Goal: Information Seeking & Learning: Find specific fact

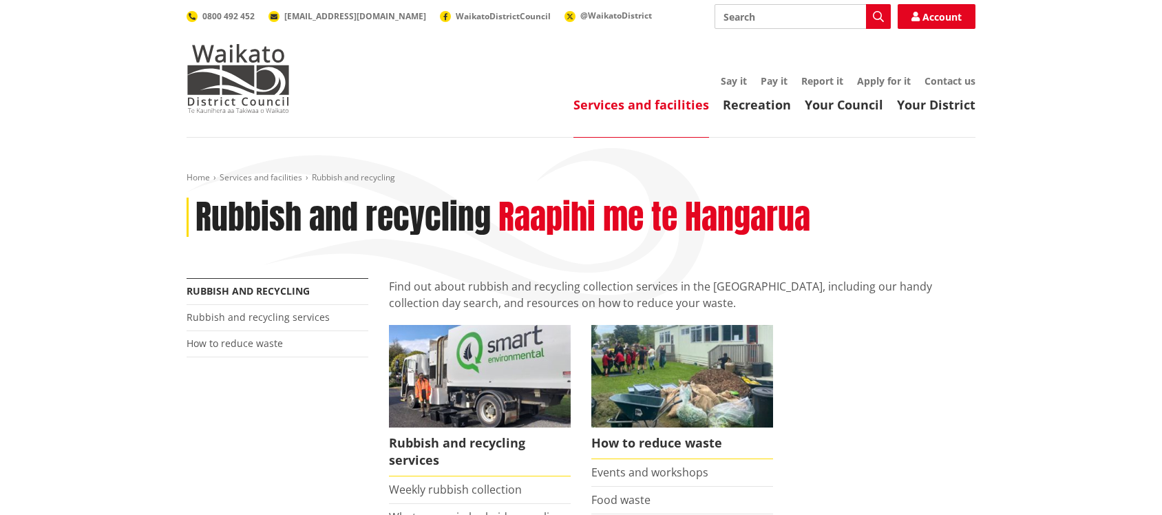
scroll to position [451, 0]
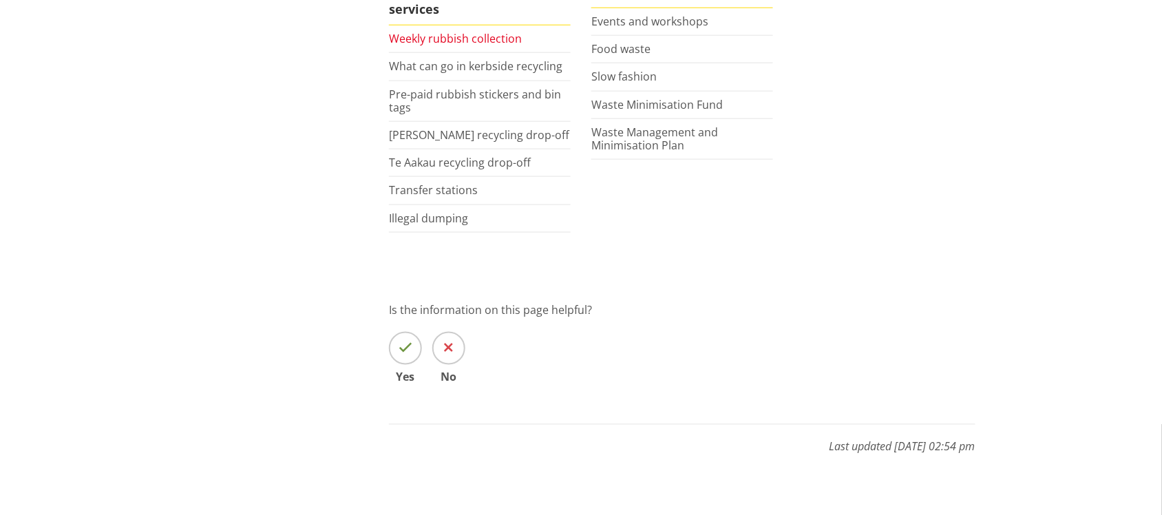
click at [483, 39] on link "Weekly rubbish collection" at bounding box center [455, 38] width 133 height 15
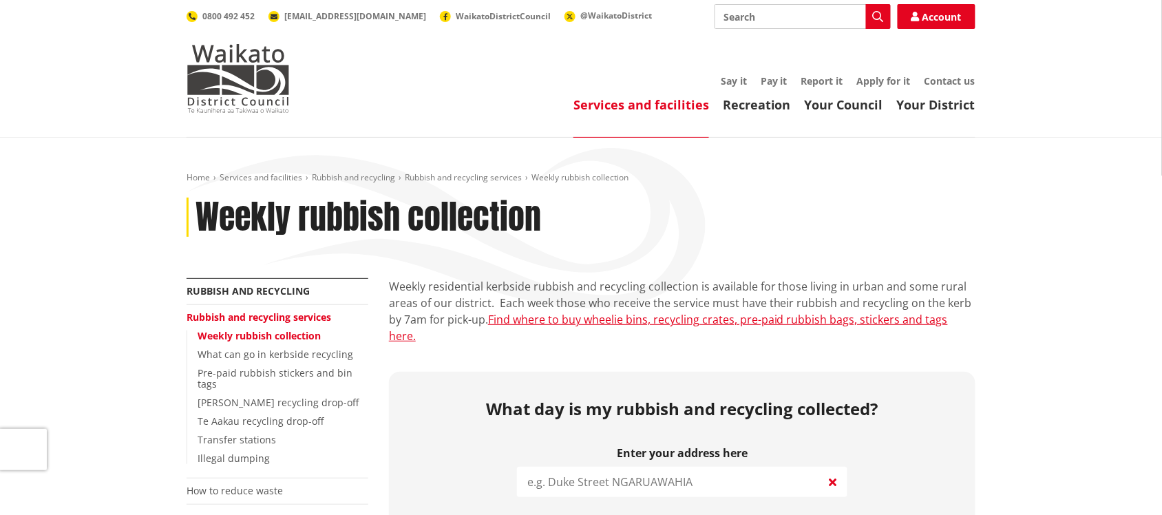
click at [631, 467] on input "search" at bounding box center [682, 482] width 330 height 30
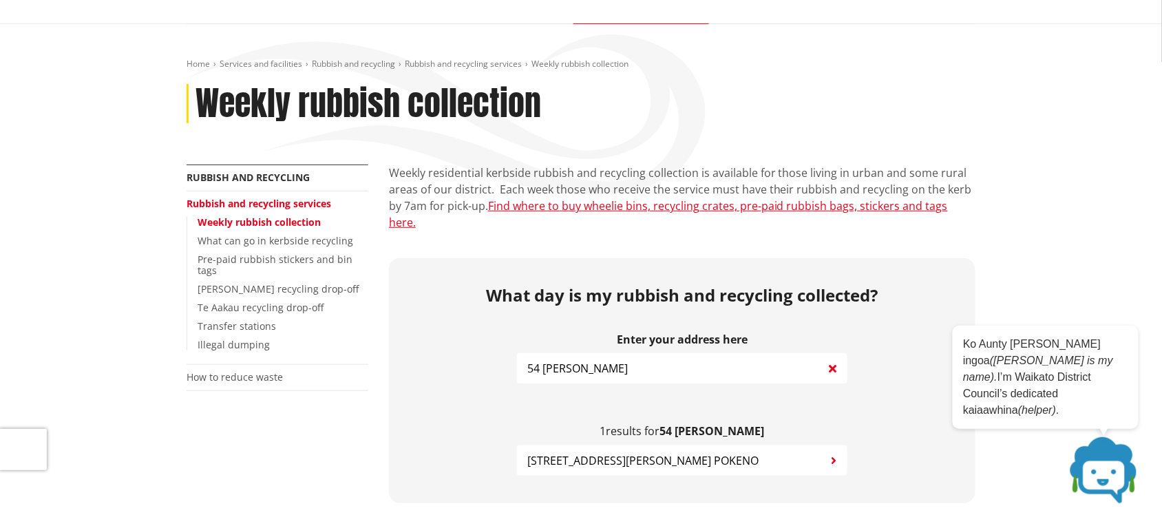
scroll to position [138, 0]
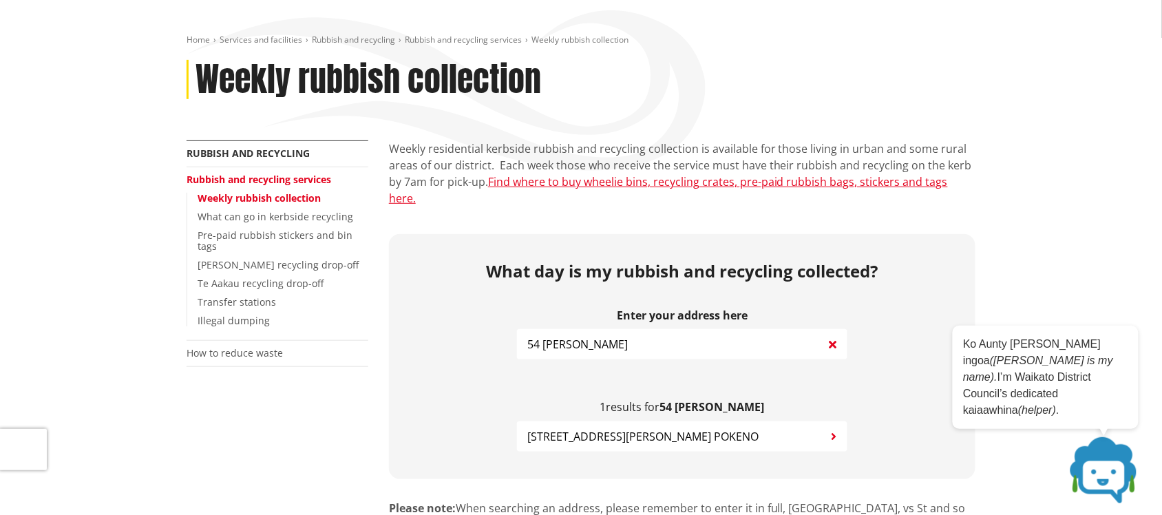
type input "54 [PERSON_NAME]"
click at [647, 428] on span "[STREET_ADDRESS][PERSON_NAME] POKENO" at bounding box center [642, 436] width 231 height 17
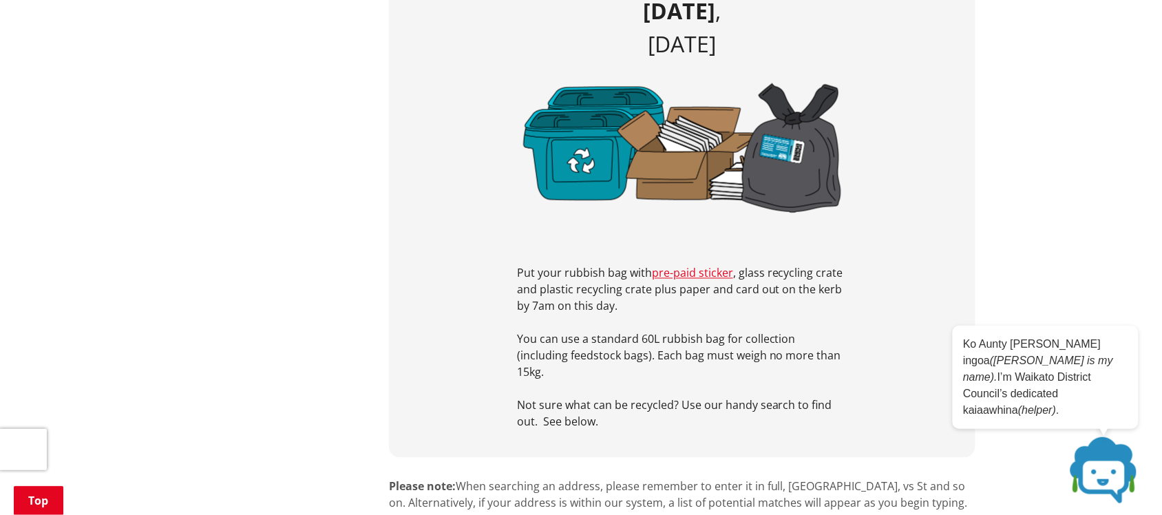
scroll to position [0, 0]
